Goal: Task Accomplishment & Management: Manage account settings

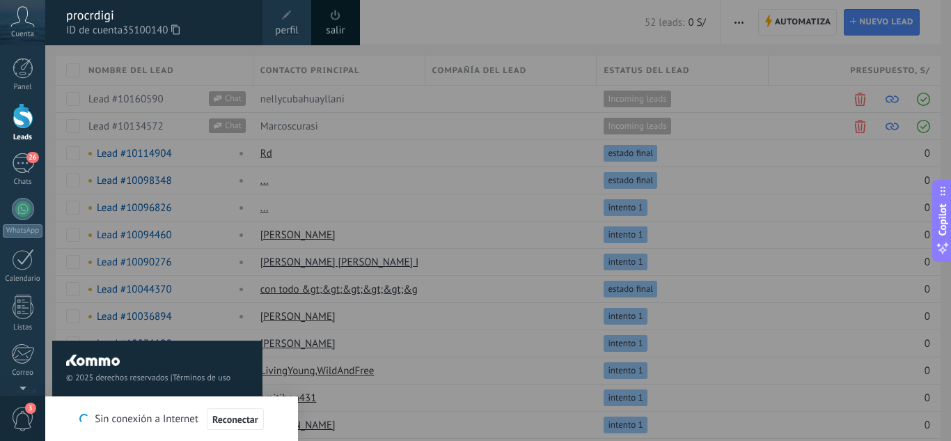
click at [235, 11] on div "procrdigi" at bounding box center [157, 15] width 182 height 15
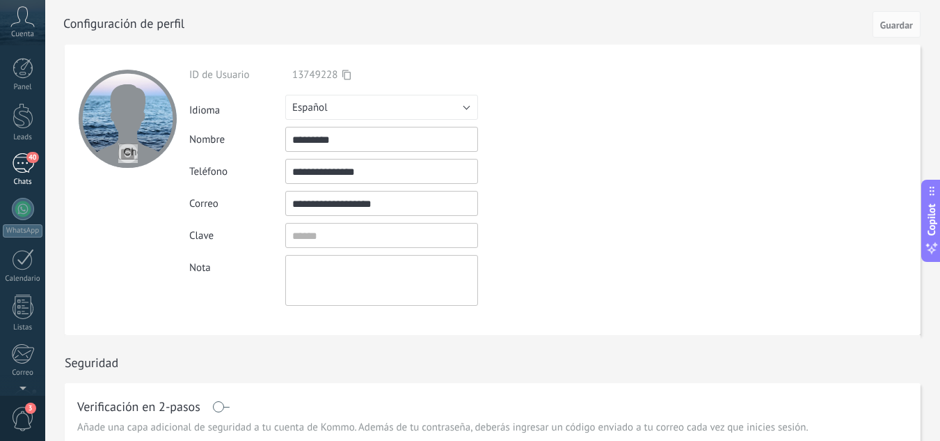
click at [17, 180] on div "Chats" at bounding box center [23, 182] width 40 height 9
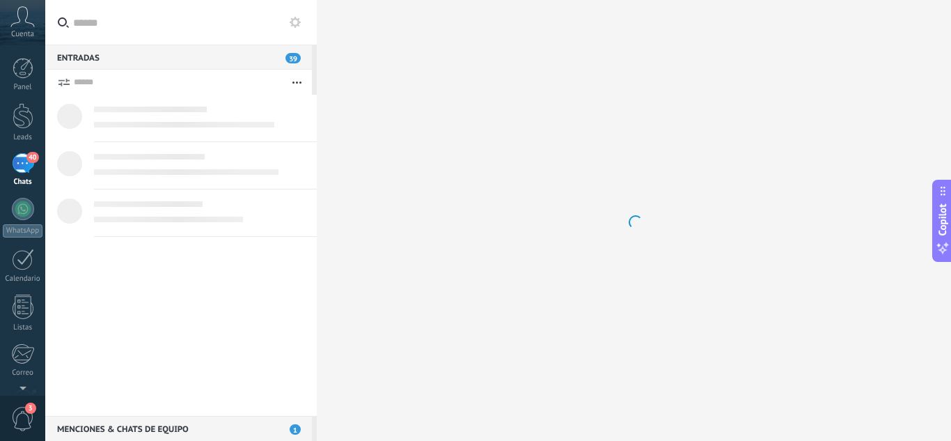
click at [17, 180] on div "Chats" at bounding box center [23, 182] width 40 height 9
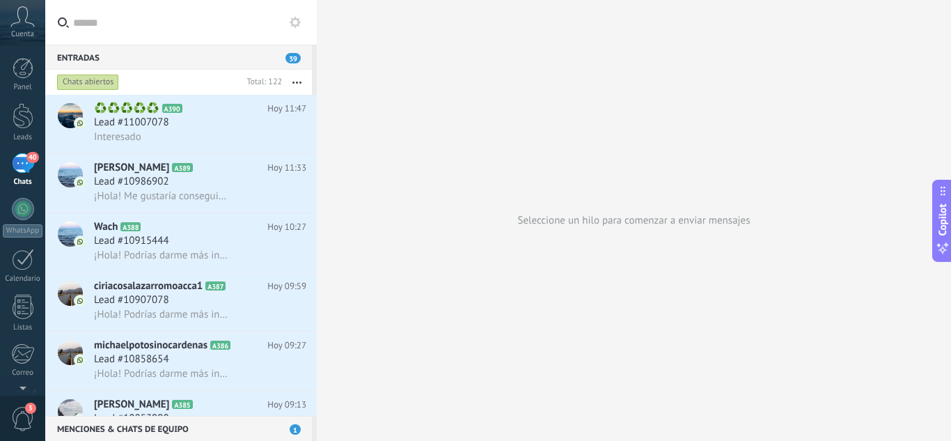
click at [297, 25] on use at bounding box center [295, 22] width 11 height 11
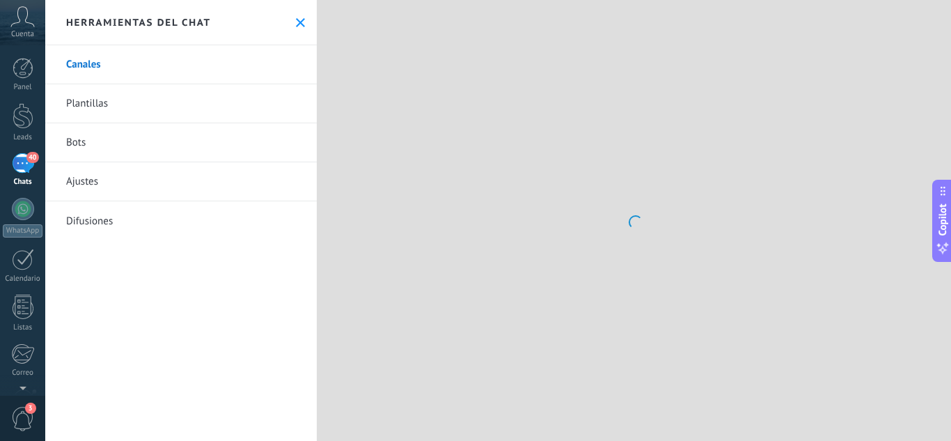
click at [297, 25] on icon at bounding box center [300, 22] width 9 height 9
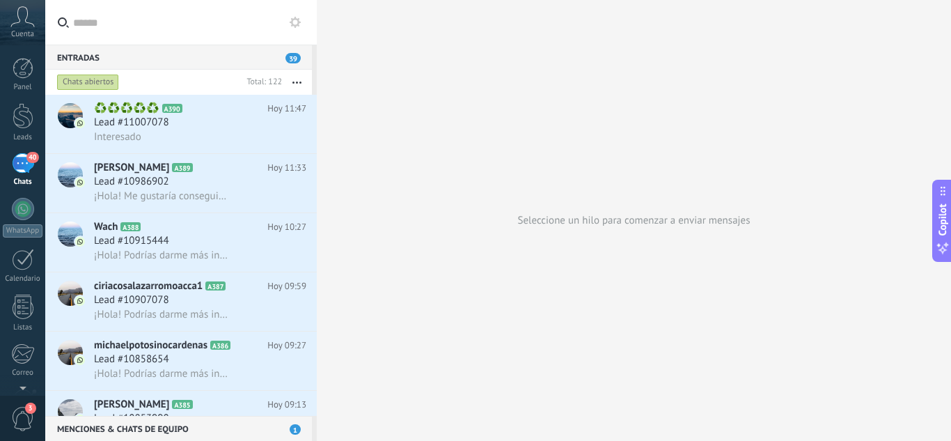
click at [24, 19] on icon at bounding box center [22, 16] width 24 height 21
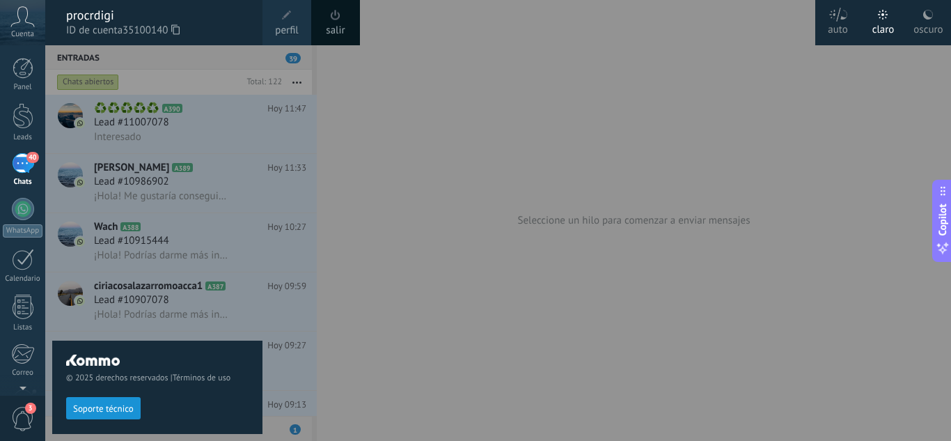
click at [344, 28] on link "salir" at bounding box center [335, 30] width 19 height 15
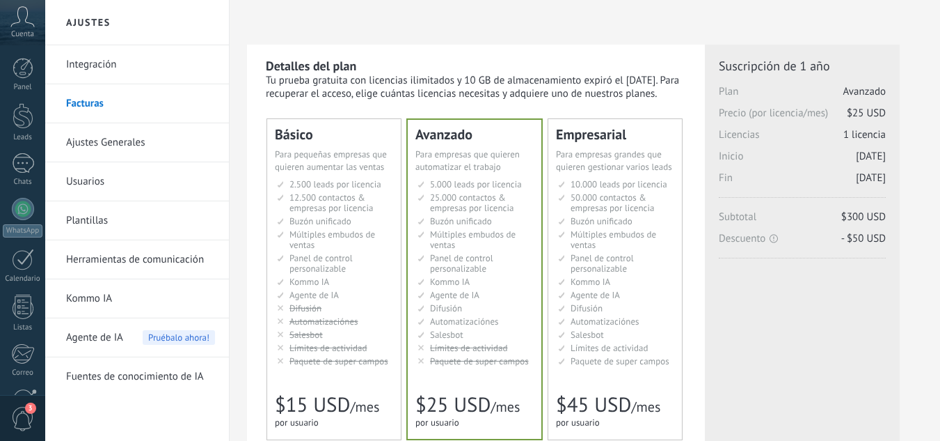
click at [18, 24] on icon at bounding box center [22, 16] width 24 height 21
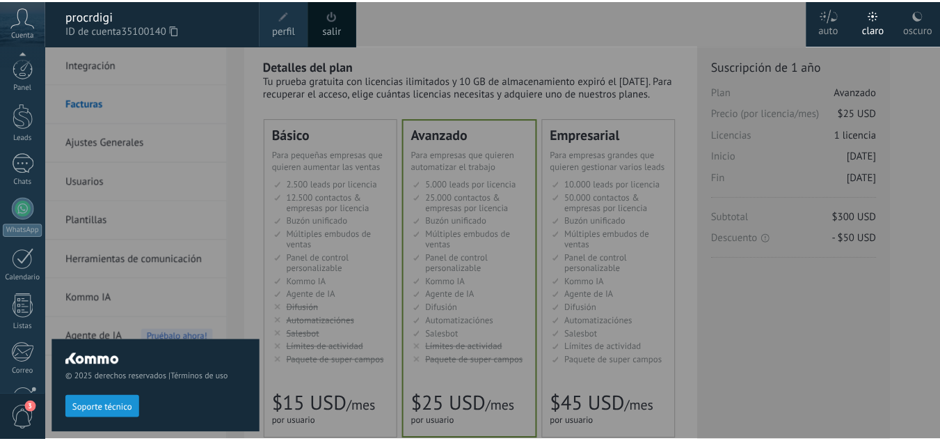
scroll to position [139, 0]
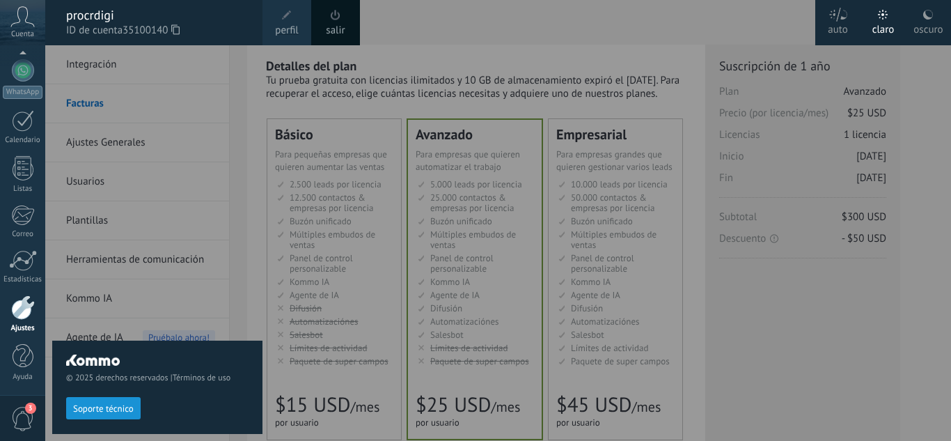
click at [116, 26] on span "ID de cuenta 35100140" at bounding box center [157, 30] width 182 height 15
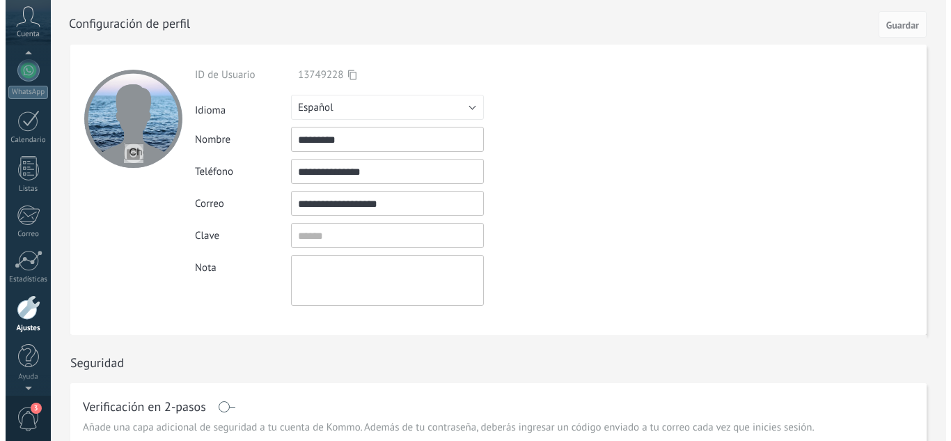
scroll to position [136, 0]
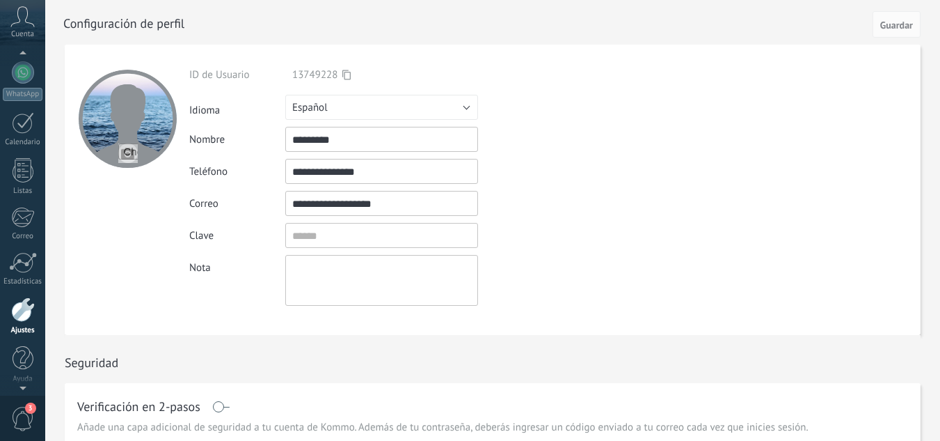
click at [26, 16] on icon at bounding box center [22, 16] width 24 height 21
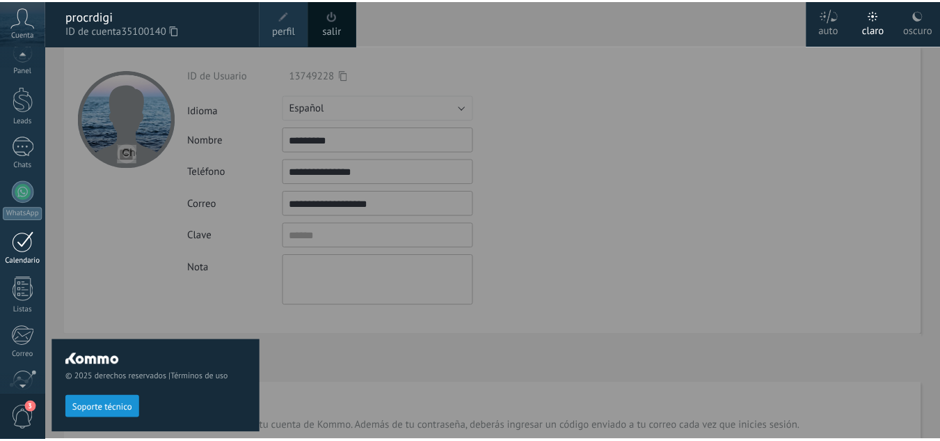
scroll to position [0, 0]
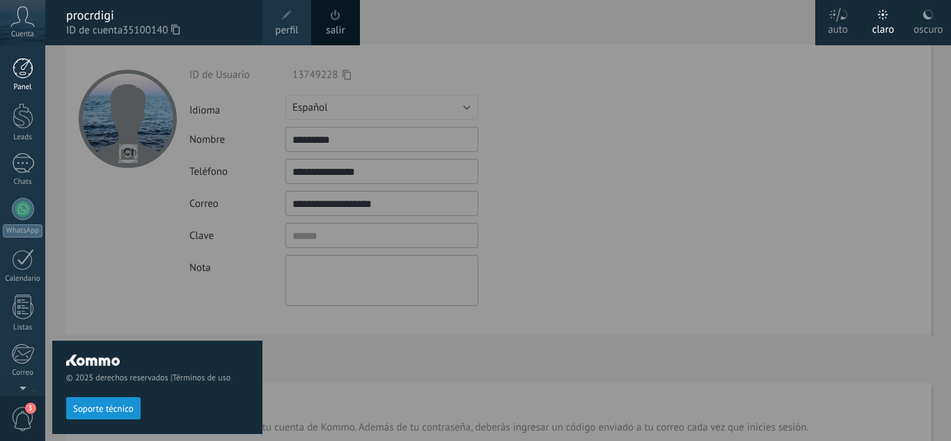
click at [24, 78] on div at bounding box center [23, 68] width 21 height 21
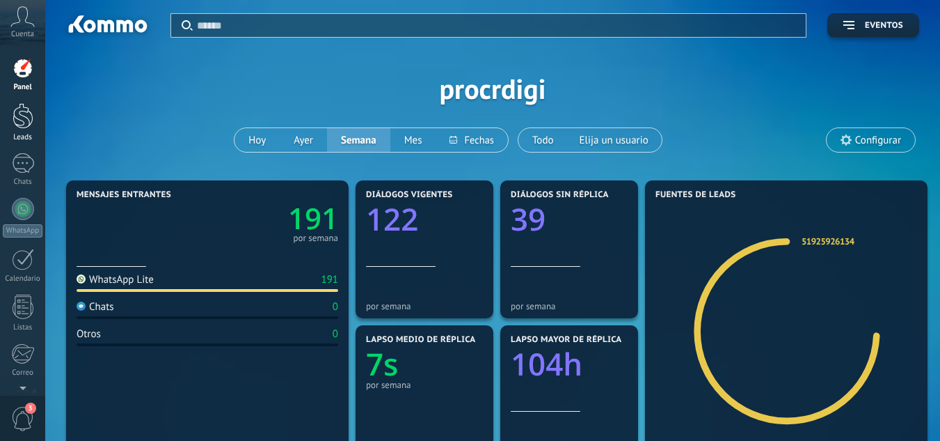
click at [22, 118] on div at bounding box center [23, 116] width 21 height 26
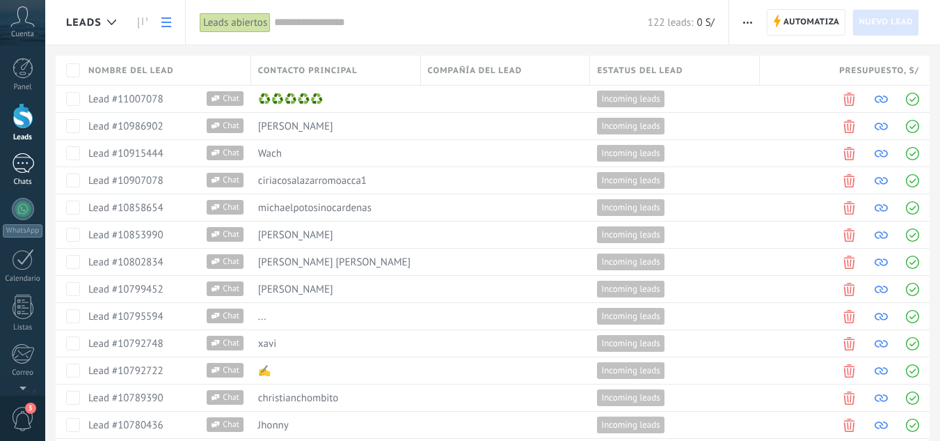
click at [29, 163] on div at bounding box center [23, 163] width 22 height 20
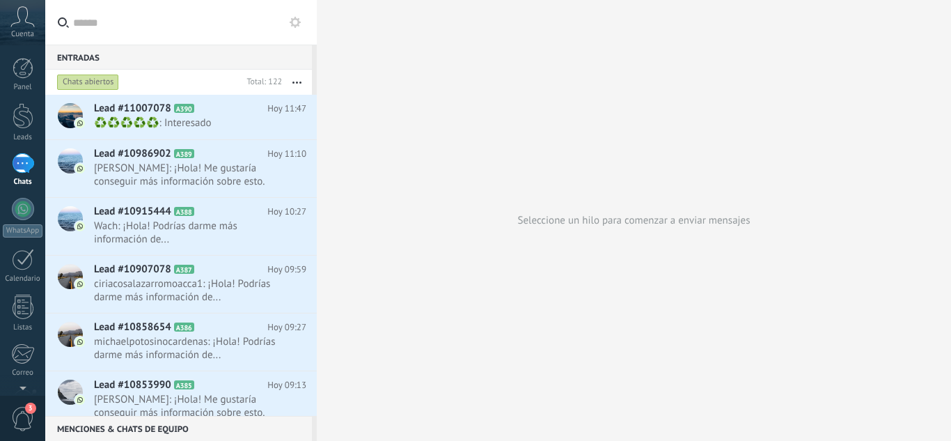
click at [22, 22] on icon at bounding box center [22, 16] width 24 height 21
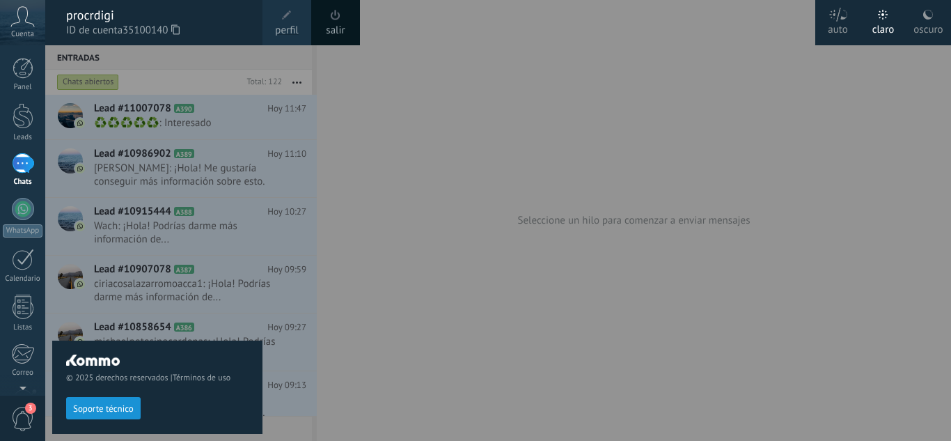
click at [342, 29] on link "salir" at bounding box center [335, 30] width 19 height 15
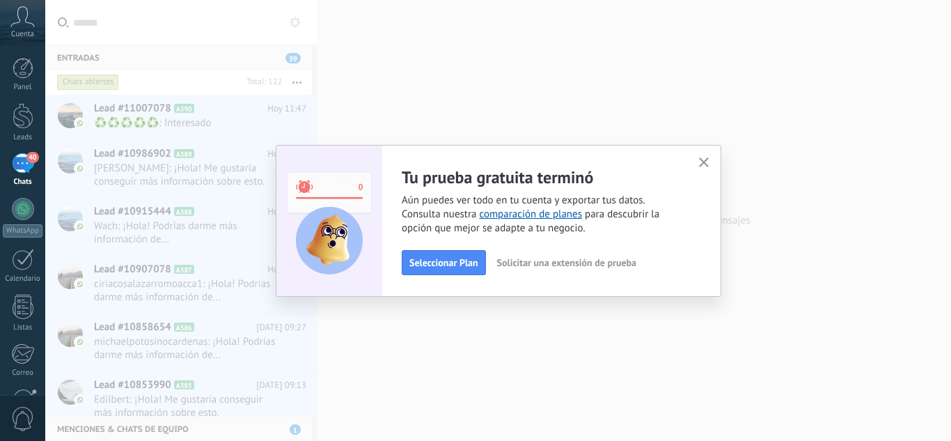
click at [604, 266] on span "Solicitar una extensión de prueba" at bounding box center [566, 263] width 139 height 10
